Goal: Task Accomplishment & Management: Manage account settings

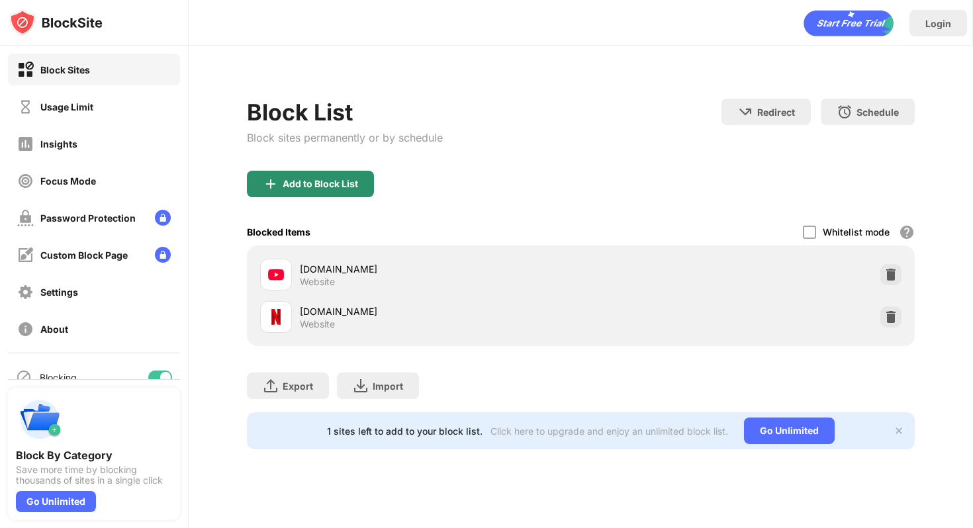
click at [318, 179] on div "Add to Block List" at bounding box center [320, 184] width 75 height 11
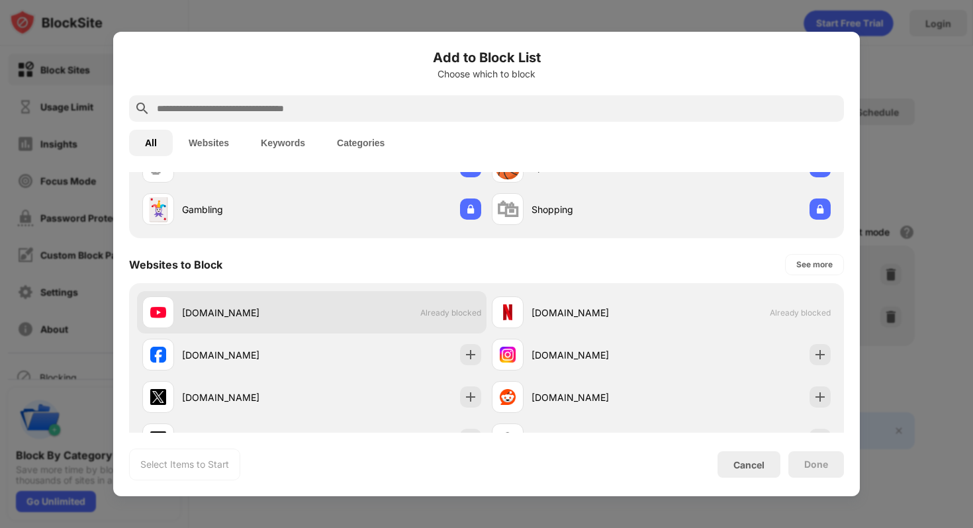
scroll to position [123, 0]
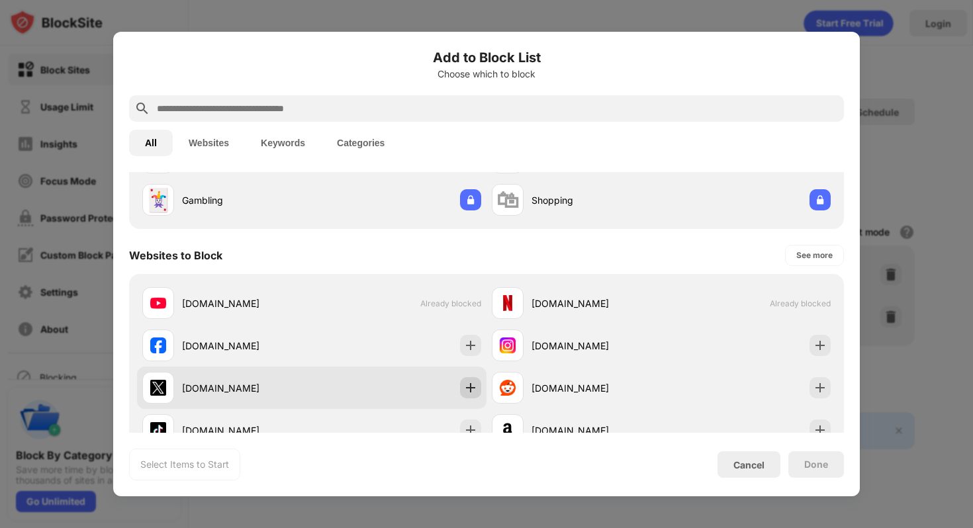
click at [467, 383] on img at bounding box center [470, 387] width 13 height 13
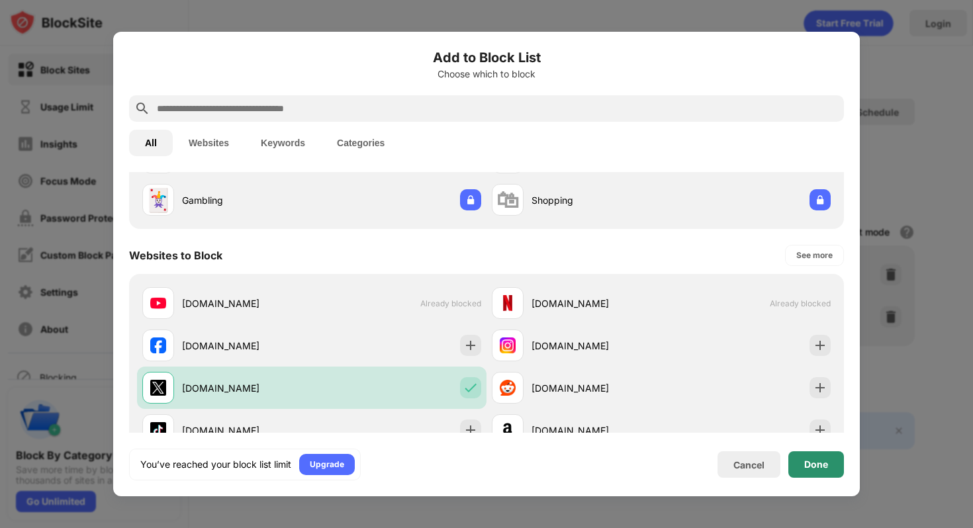
click at [801, 469] on div "Done" at bounding box center [816, 464] width 56 height 26
